Goal: Ask a question

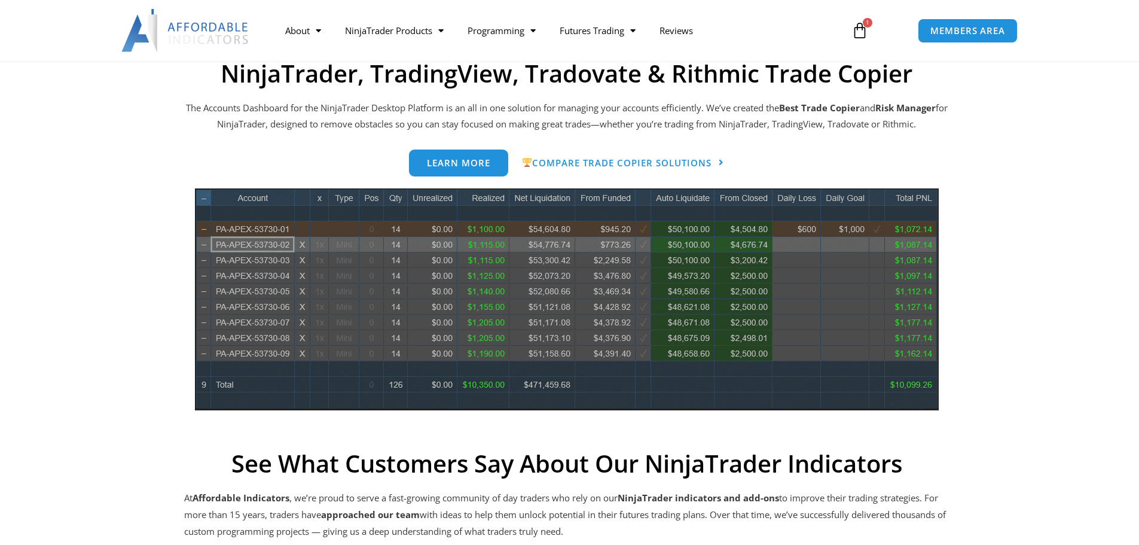
scroll to position [538, 0]
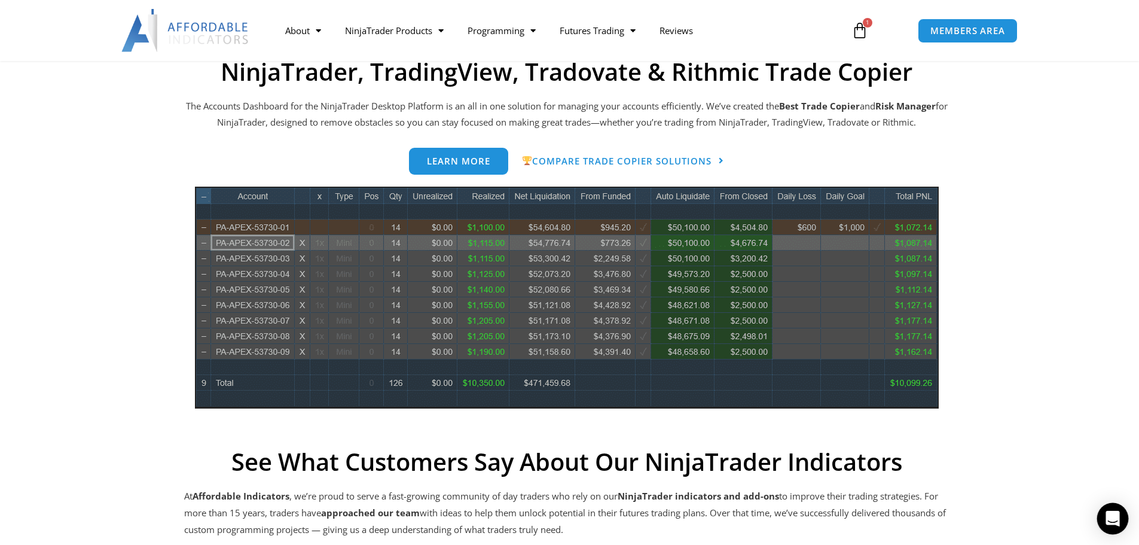
click at [1106, 524] on icon "Open Intercom Messenger" at bounding box center [1113, 518] width 16 height 16
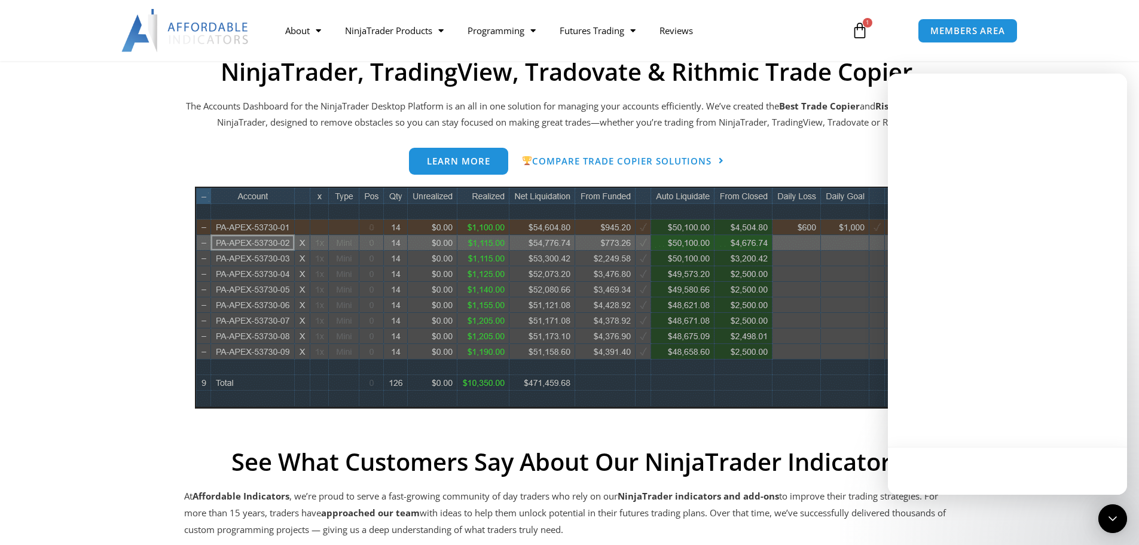
scroll to position [0, 0]
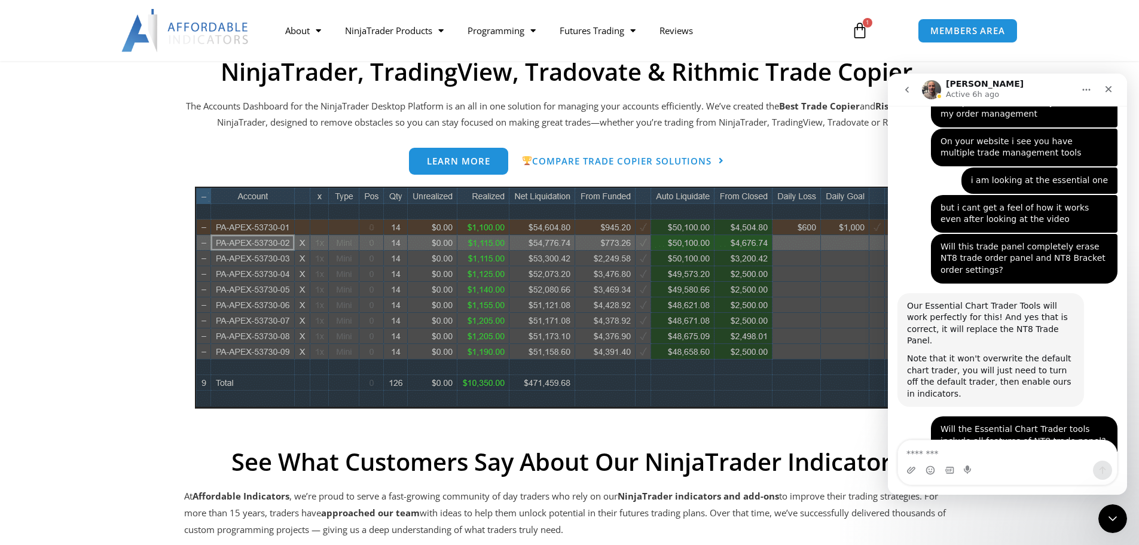
scroll to position [5916, 0]
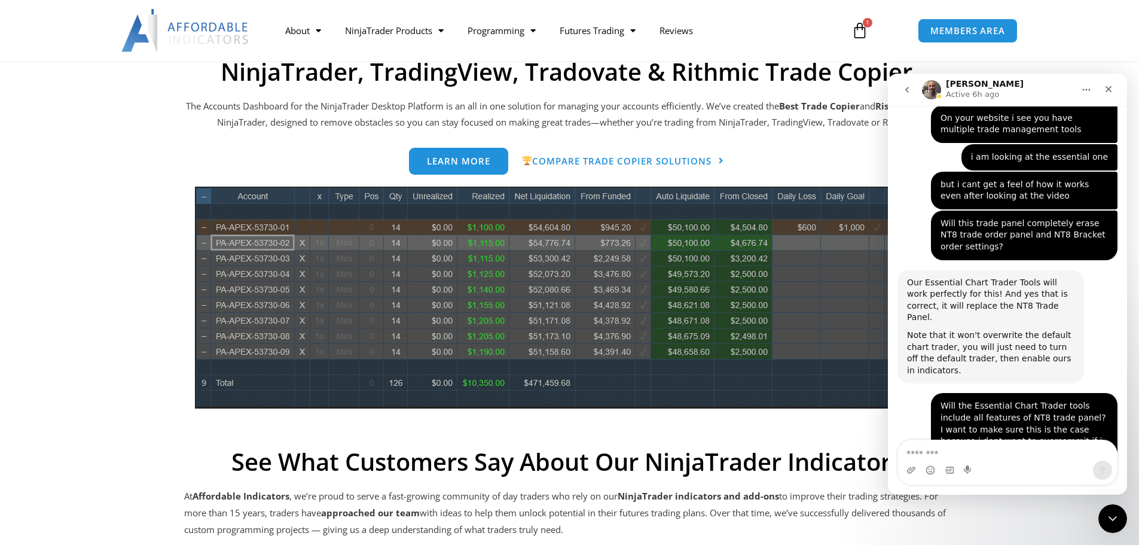
drag, startPoint x: 1033, startPoint y: 389, endPoint x: 987, endPoint y: 397, distance: 46.7
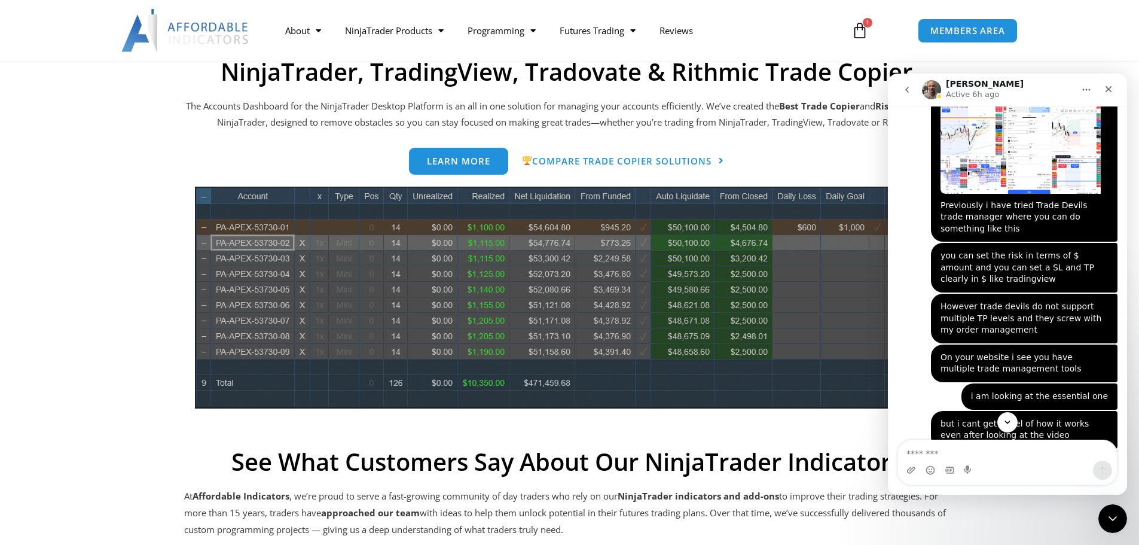
scroll to position [5856, 0]
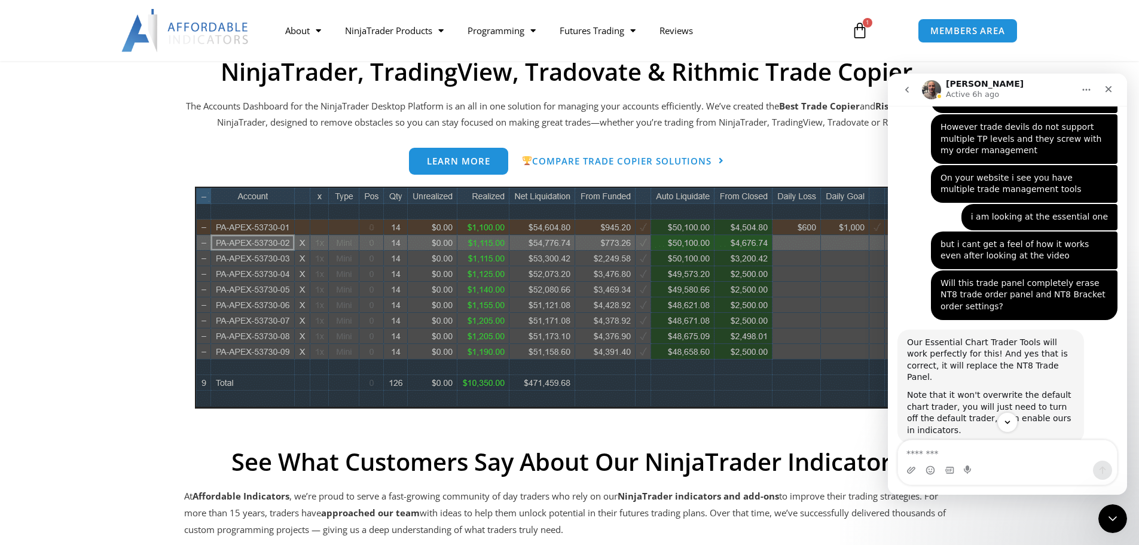
drag, startPoint x: 1051, startPoint y: 347, endPoint x: 1015, endPoint y: 350, distance: 36.0
drag, startPoint x: 990, startPoint y: 362, endPoint x: 1036, endPoint y: 370, distance: 46.8
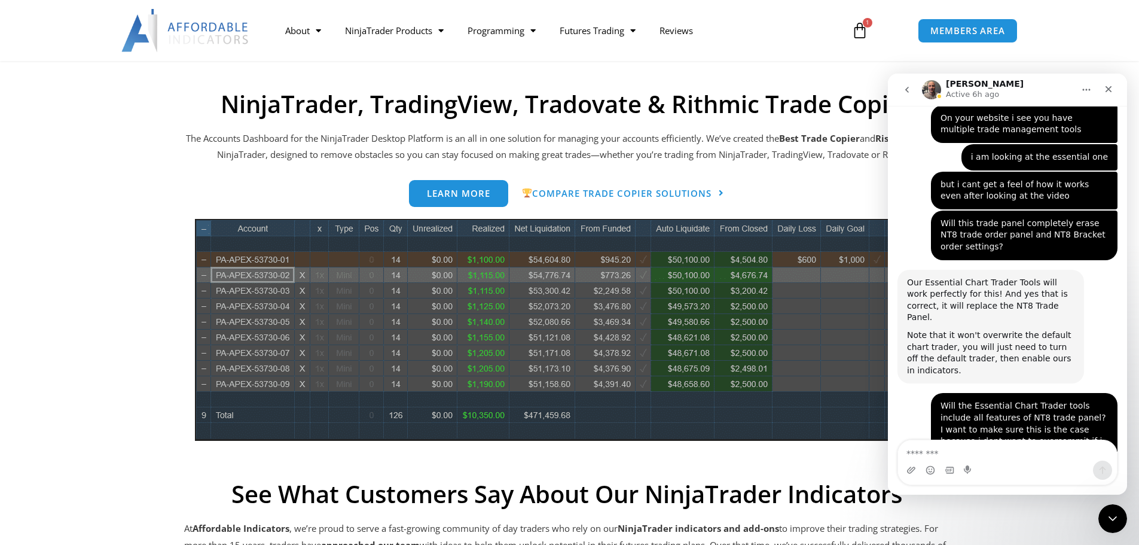
scroll to position [538, 0]
